Goal: Task Accomplishment & Management: Manage account settings

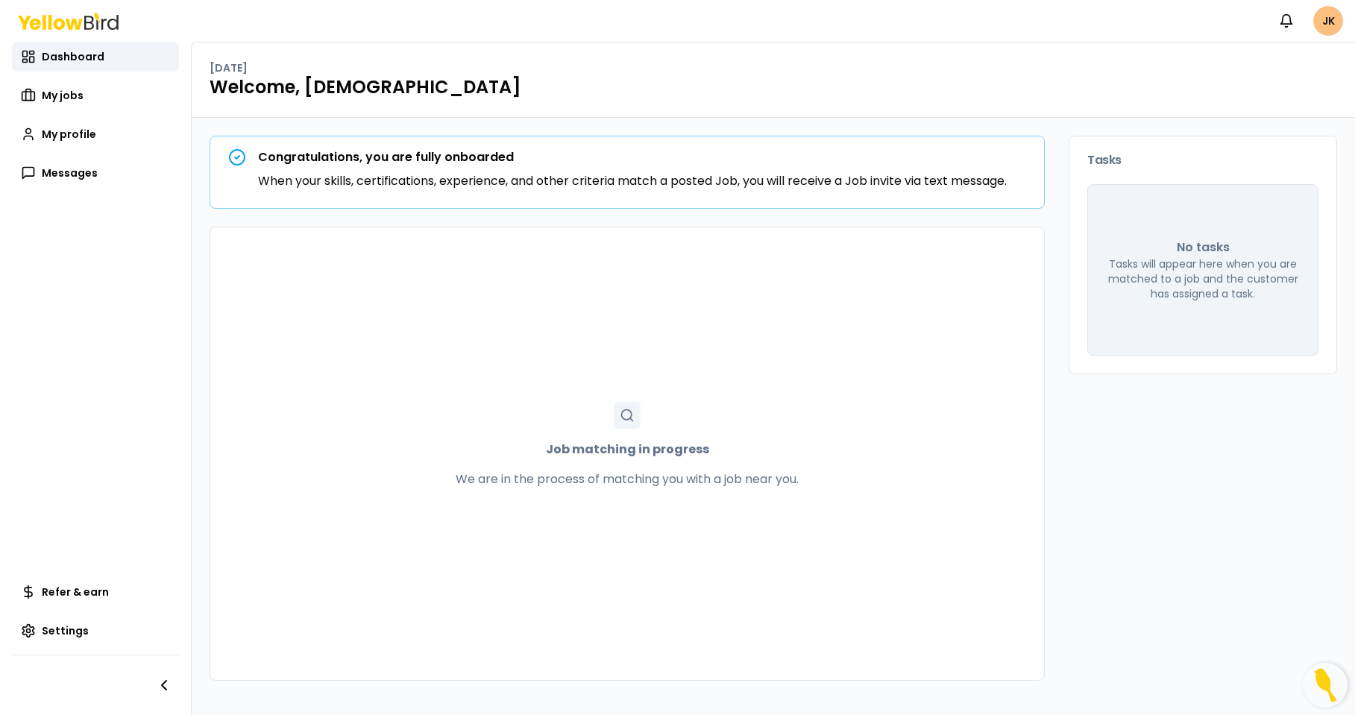
click at [1320, 30] on html "Notifications JK Dashboard My jobs My profile Messages Refer & earn Settings [D…" at bounding box center [677, 357] width 1355 height 715
click at [1045, 76] on html "Notifications JK Dashboard My jobs My profile Messages Refer & earn Settings [D…" at bounding box center [677, 357] width 1355 height 715
click at [60, 137] on span "My profile" at bounding box center [69, 134] width 54 height 15
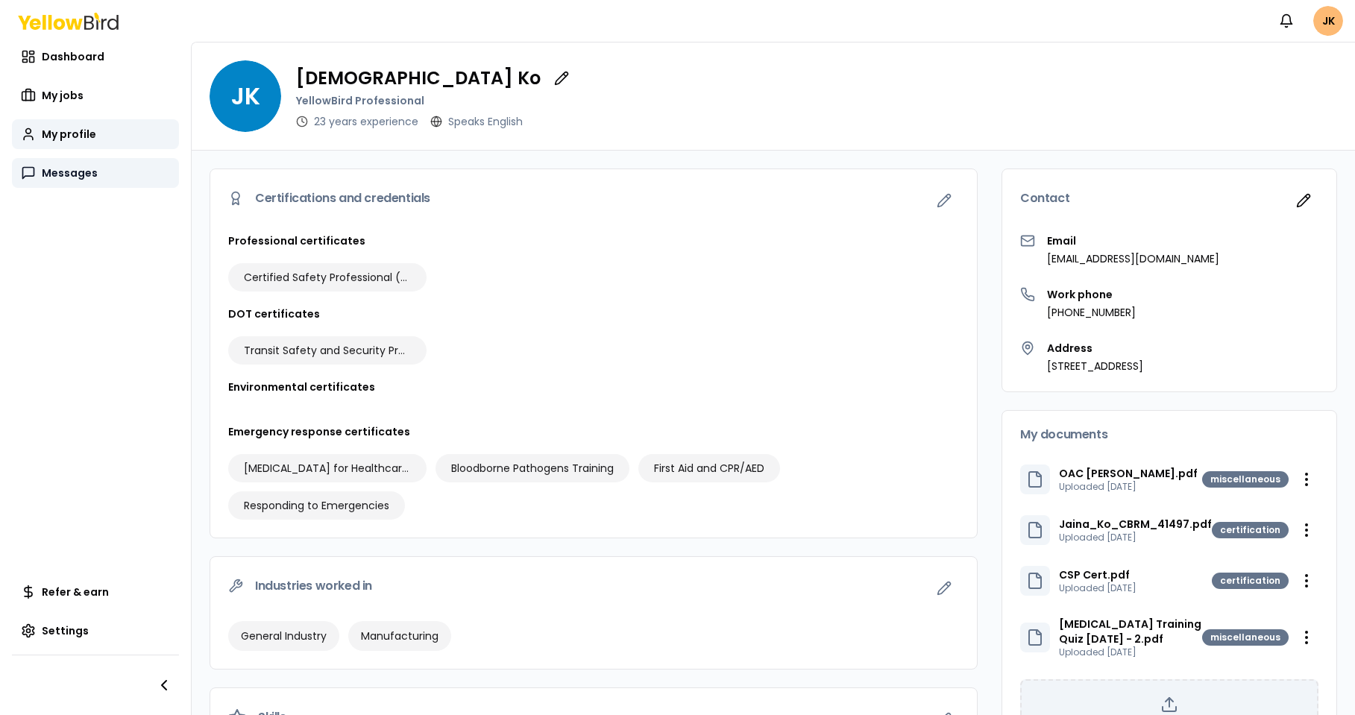
click at [69, 176] on span "Messages" at bounding box center [70, 173] width 56 height 15
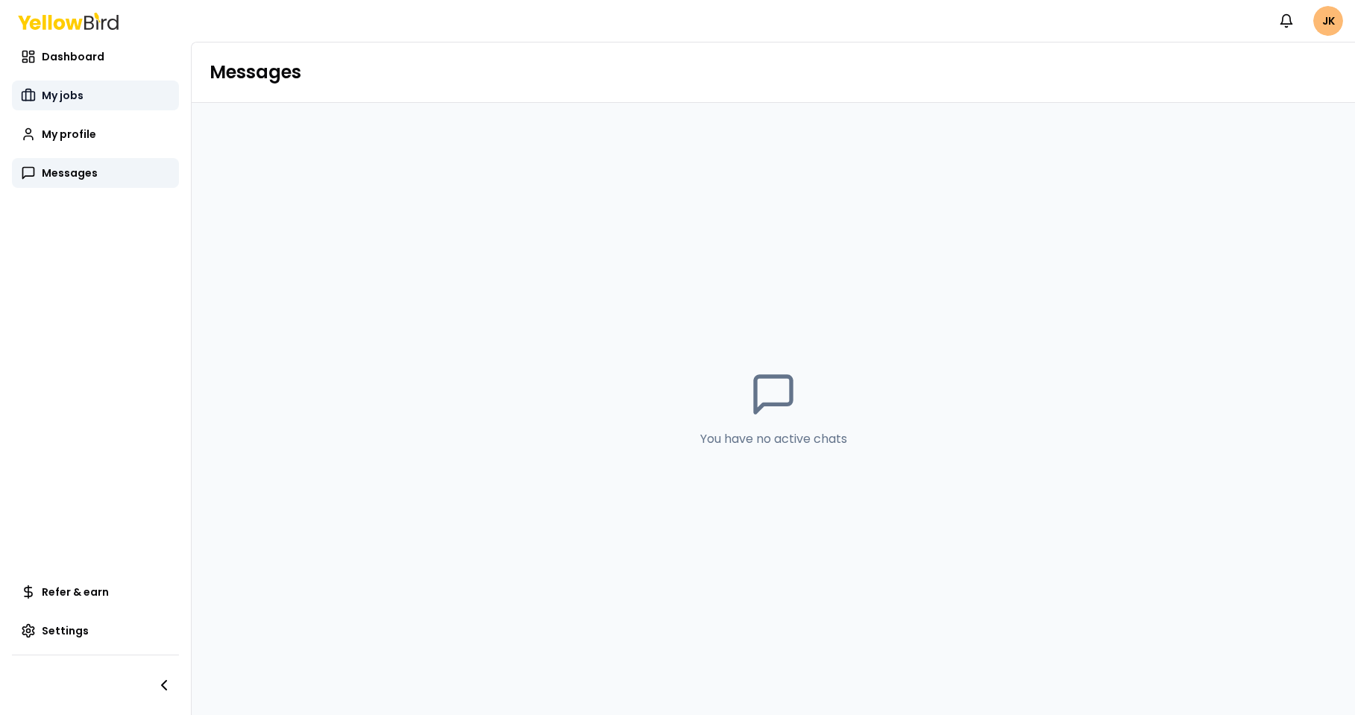
click at [64, 93] on span "My jobs" at bounding box center [63, 95] width 42 height 15
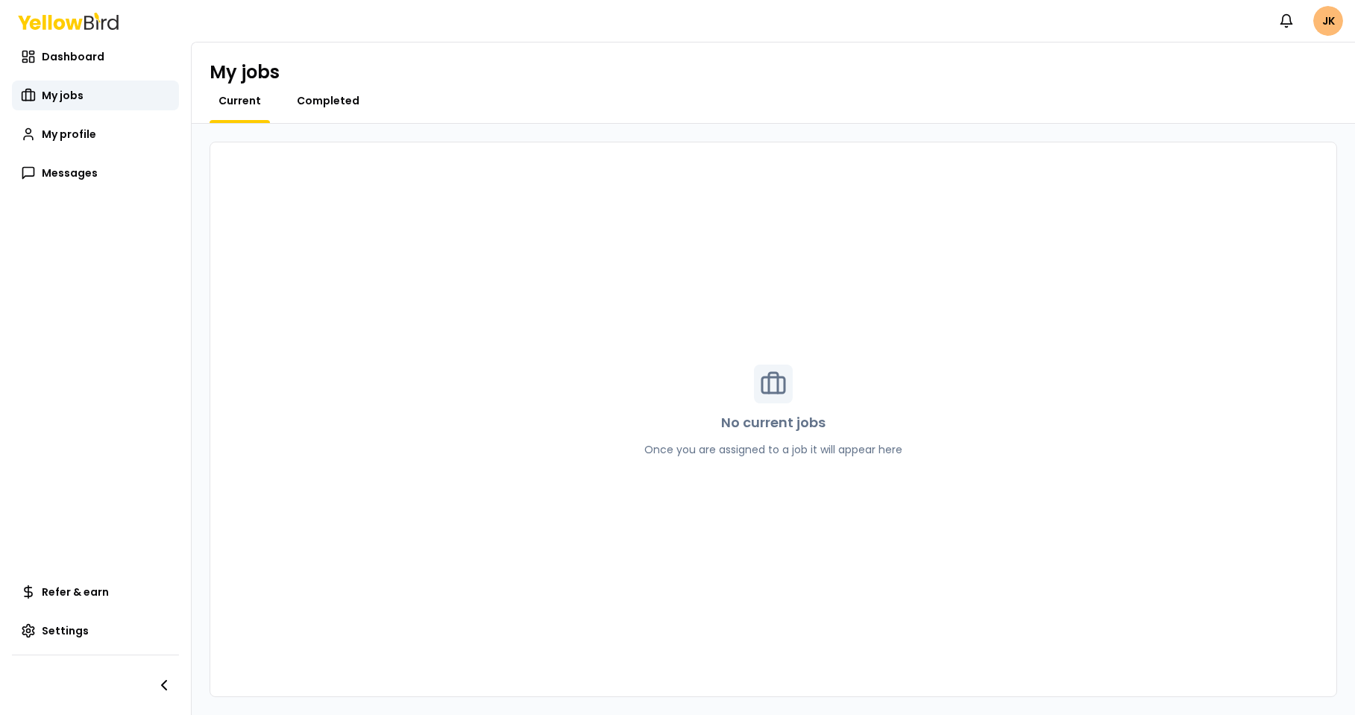
click at [323, 97] on span "Completed" at bounding box center [328, 100] width 63 height 15
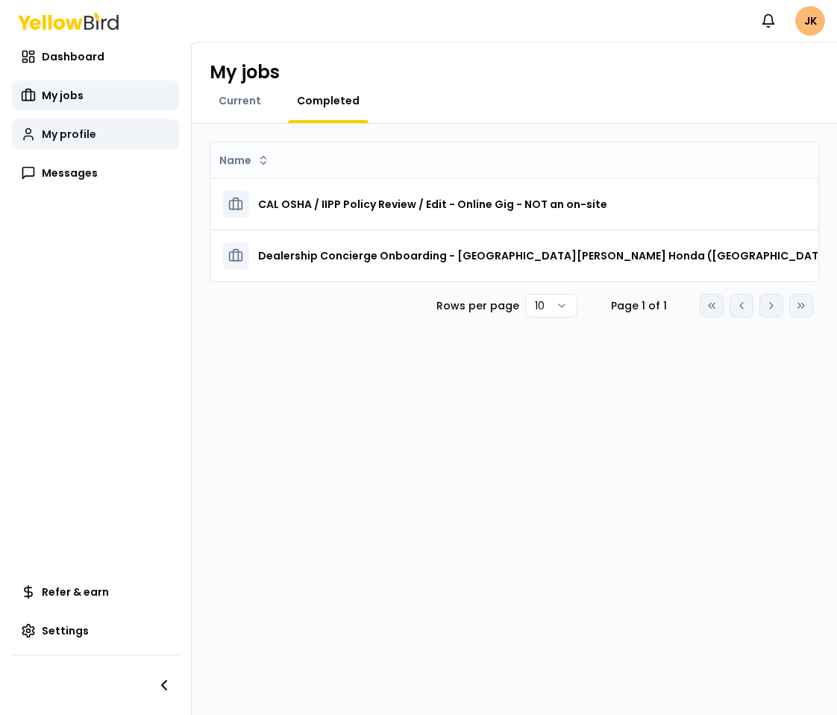
click at [51, 131] on span "My profile" at bounding box center [69, 134] width 54 height 15
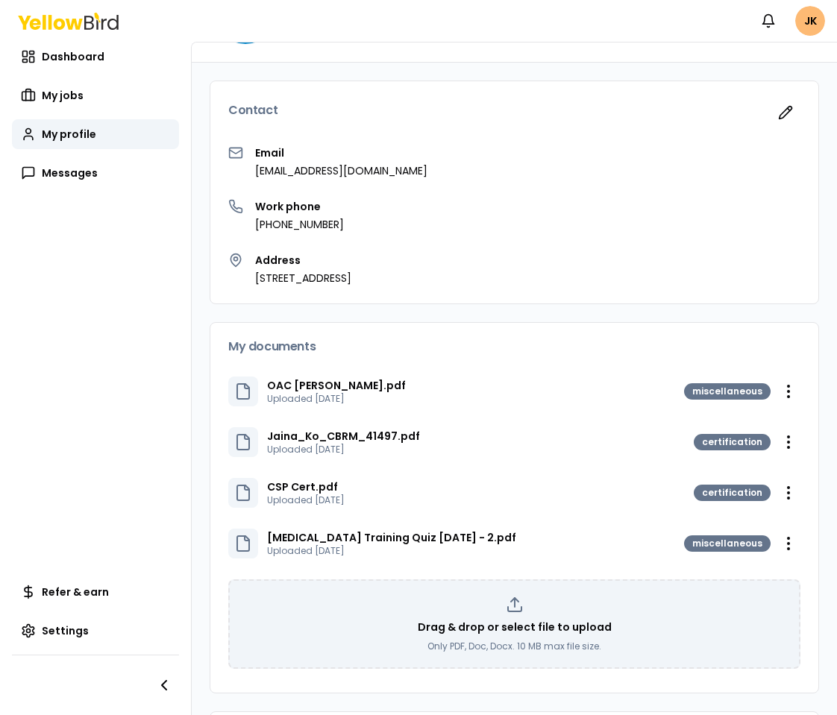
scroll to position [102, 0]
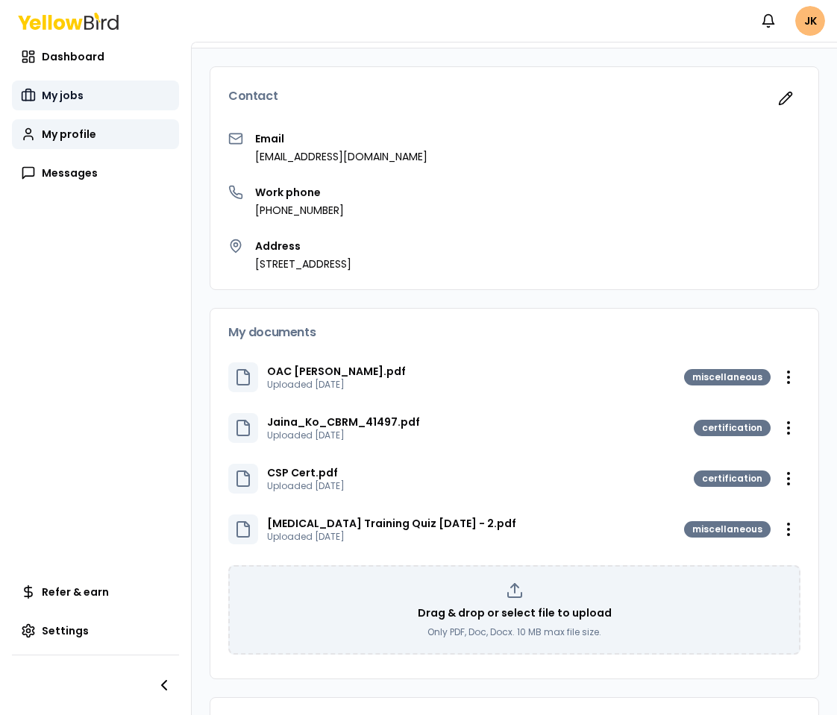
click at [72, 98] on span "My jobs" at bounding box center [63, 95] width 42 height 15
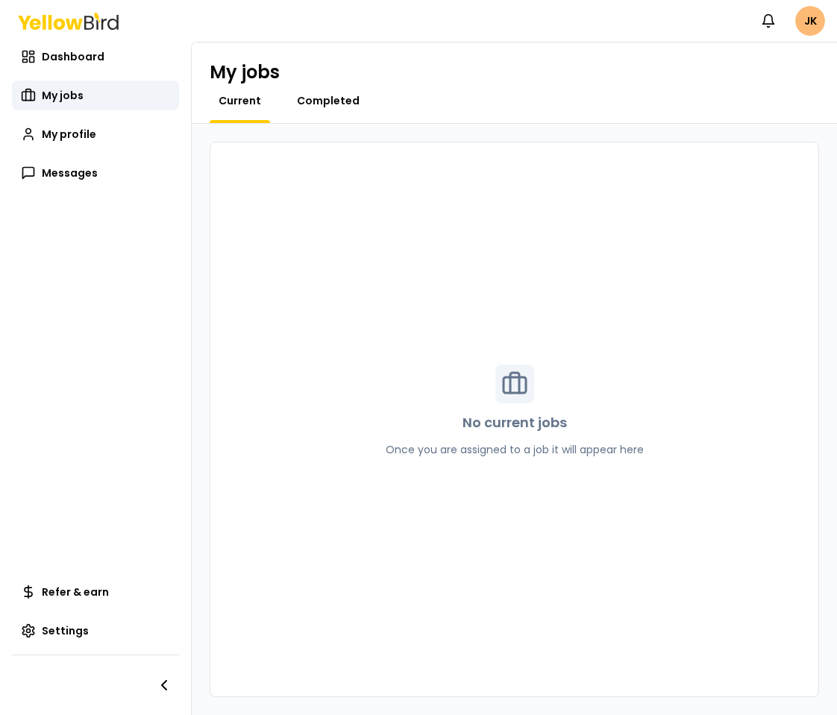
click at [335, 97] on span "Completed" at bounding box center [328, 100] width 63 height 15
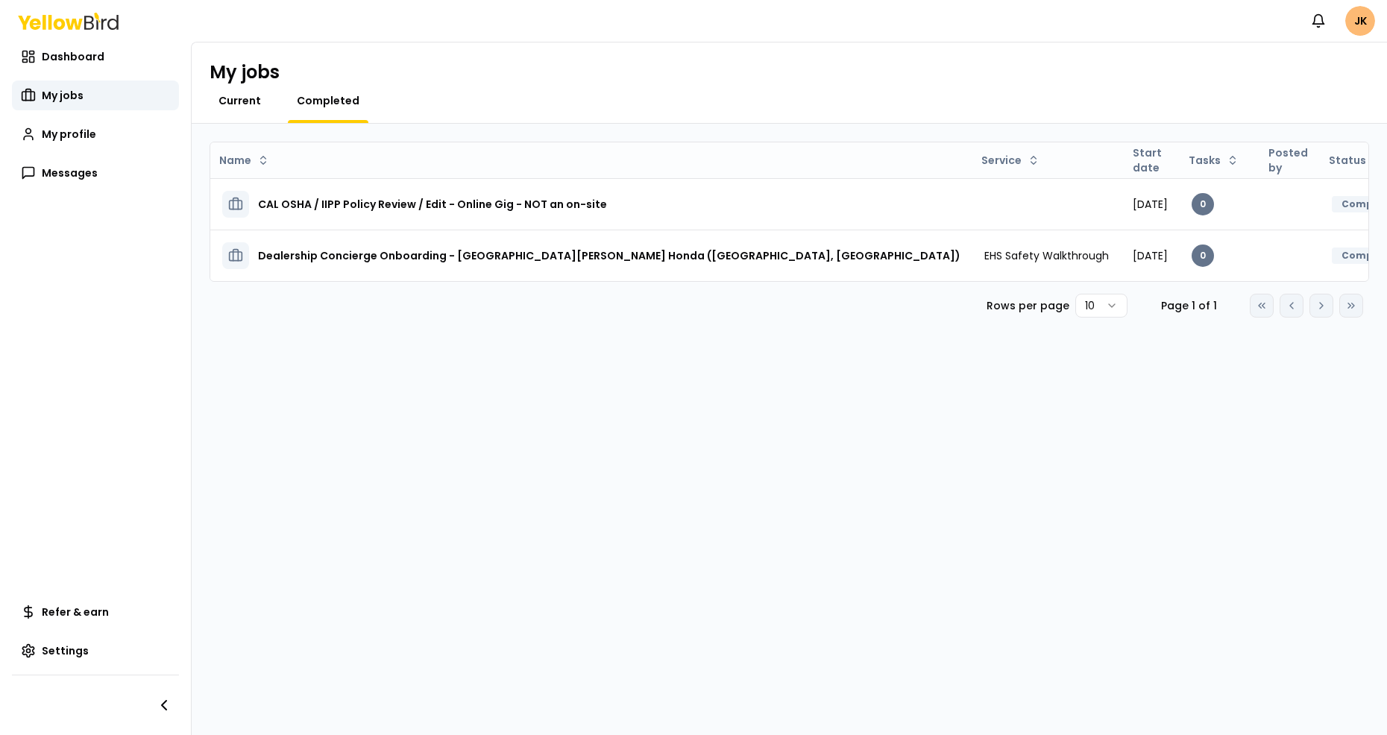
click at [243, 104] on span "Current" at bounding box center [239, 100] width 42 height 15
